Goal: Task Accomplishment & Management: Use online tool/utility

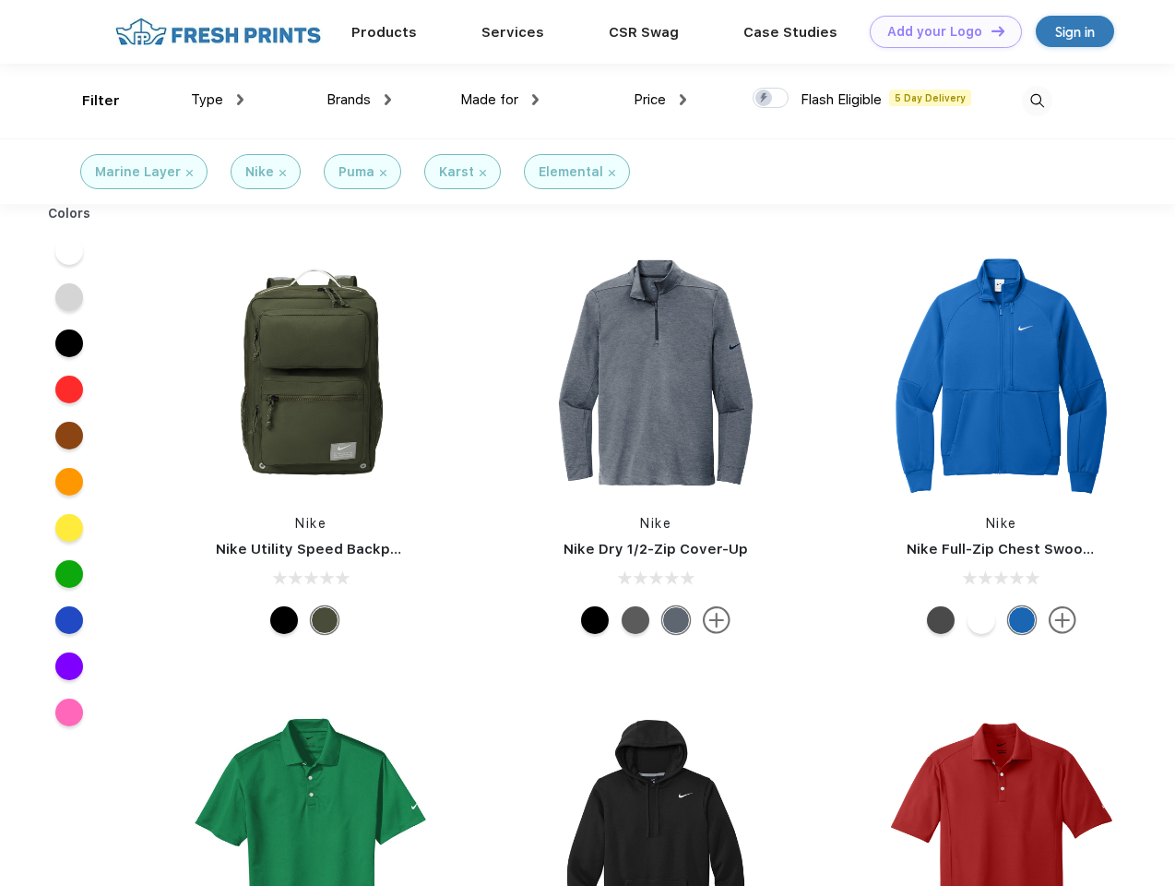
click at [939, 31] on link "Add your Logo Design Tool" at bounding box center [946, 32] width 152 height 32
click at [0, 0] on div "Design Tool" at bounding box center [0, 0] width 0 height 0
click at [990, 30] on link "Add your Logo Design Tool" at bounding box center [946, 32] width 152 height 32
click at [89, 101] on div "Filter" at bounding box center [101, 100] width 38 height 21
click at [218, 100] on span "Type" at bounding box center [207, 99] width 32 height 17
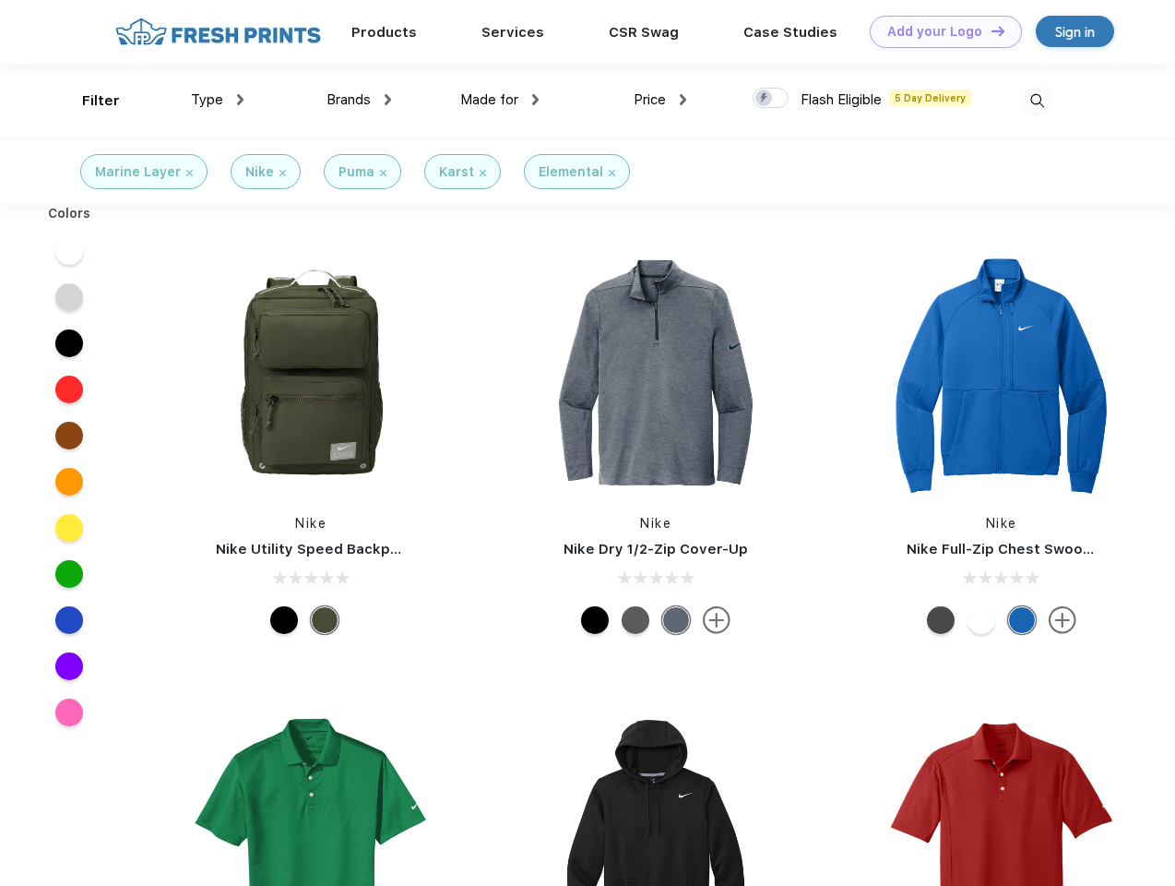
click at [359, 100] on span "Brands" at bounding box center [349, 99] width 44 height 17
click at [500, 100] on span "Made for" at bounding box center [489, 99] width 58 height 17
click at [660, 100] on span "Price" at bounding box center [650, 99] width 32 height 17
click at [771, 99] on div at bounding box center [771, 98] width 36 height 20
click at [765, 99] on input "checkbox" at bounding box center [759, 93] width 12 height 12
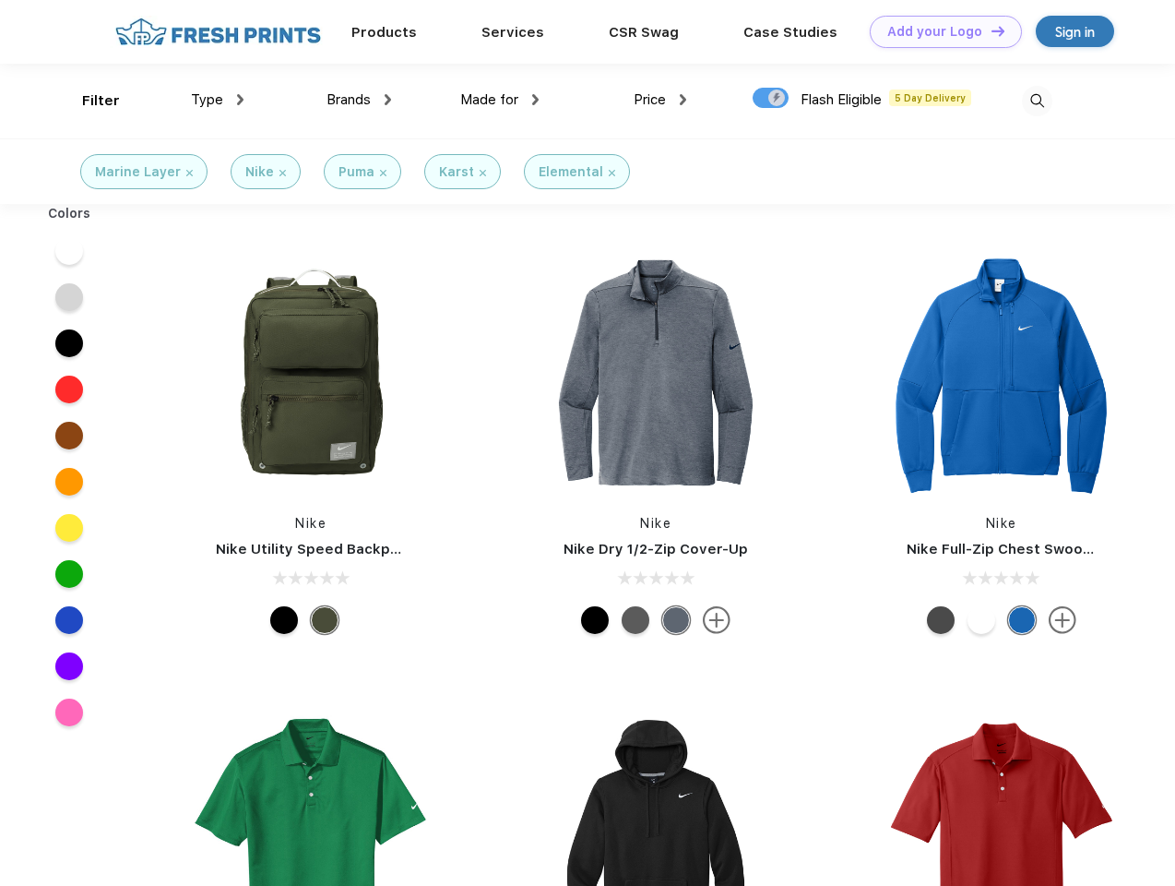
click at [1037, 101] on img at bounding box center [1037, 101] width 30 height 30
